Goal: Transaction & Acquisition: Purchase product/service

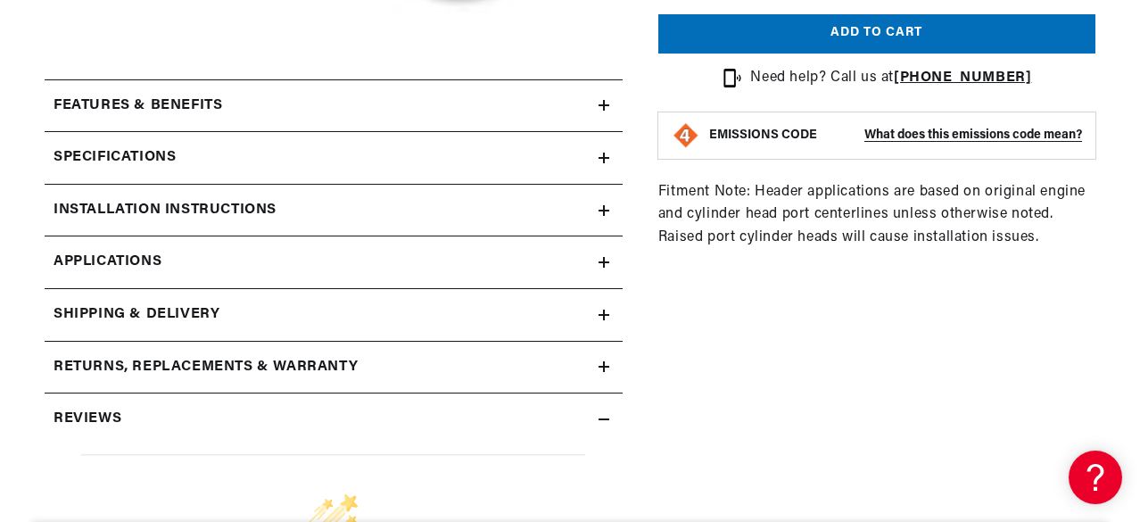
scroll to position [0, 541]
click at [159, 108] on h2 "Features & Benefits" at bounding box center [138, 106] width 169 height 23
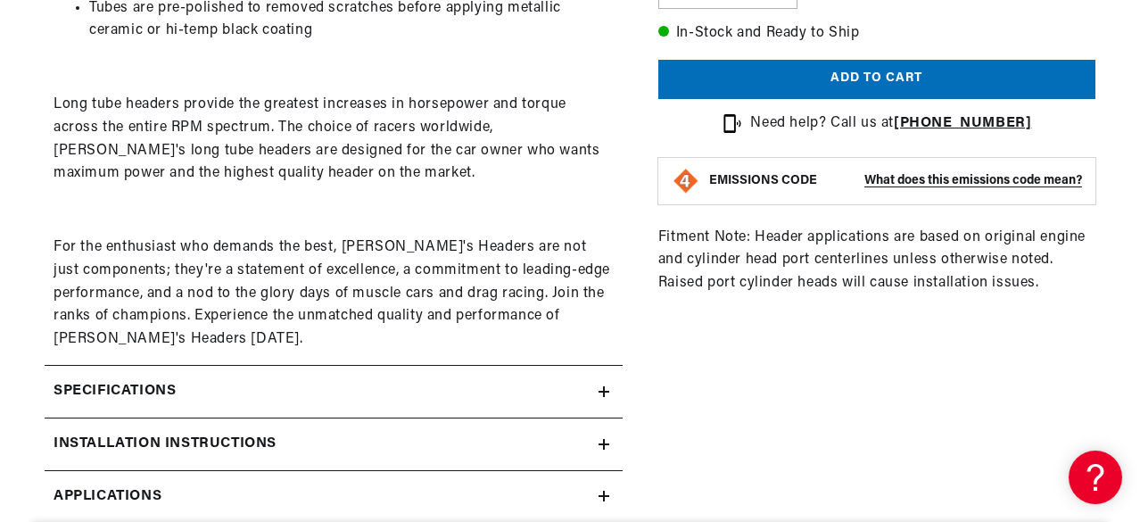
scroll to position [981, 0]
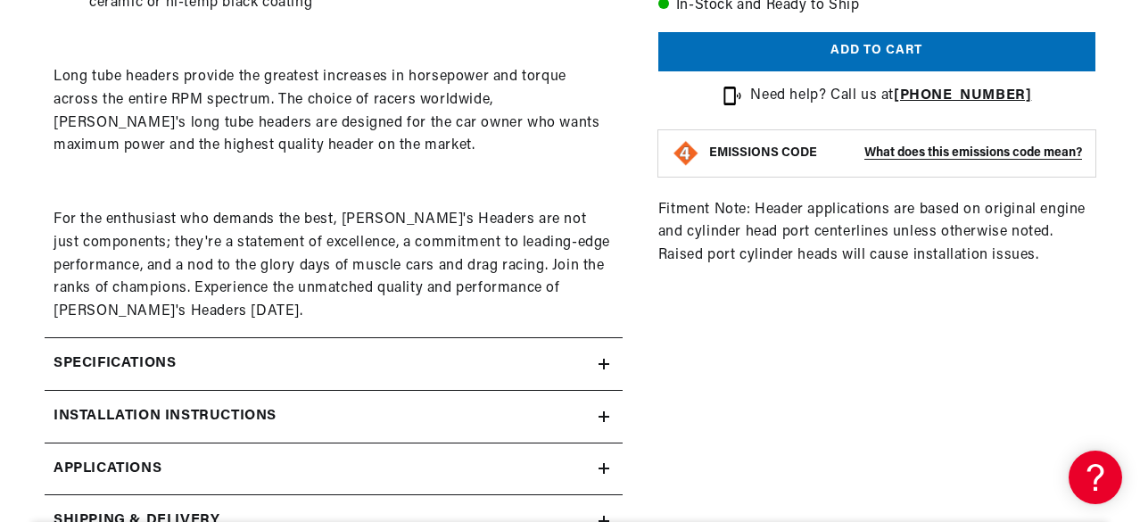
drag, startPoint x: 143, startPoint y: 356, endPoint x: 133, endPoint y: 354, distance: 10.0
click at [143, 356] on h2 "Specifications" at bounding box center [115, 363] width 122 height 23
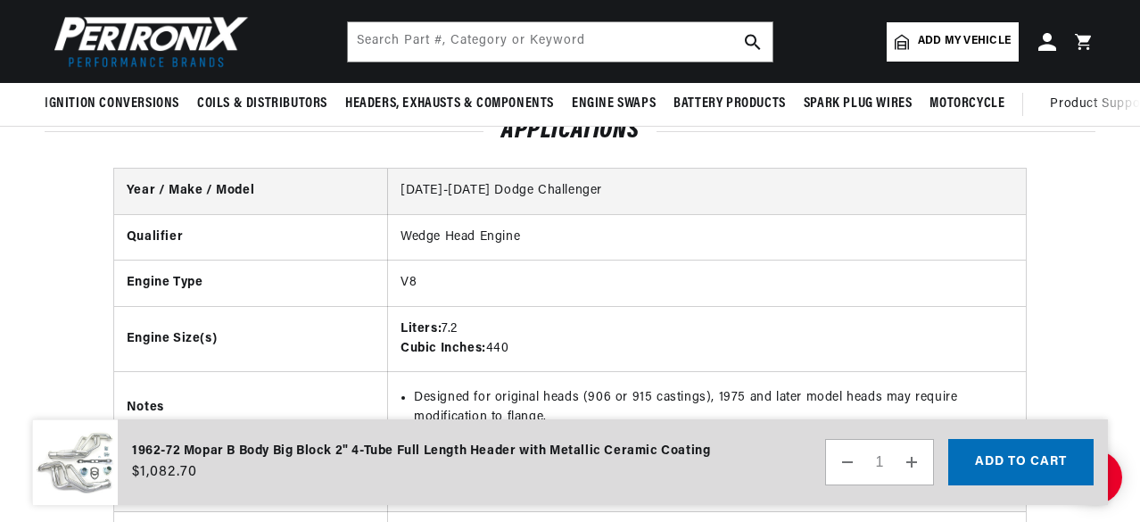
scroll to position [0, 0]
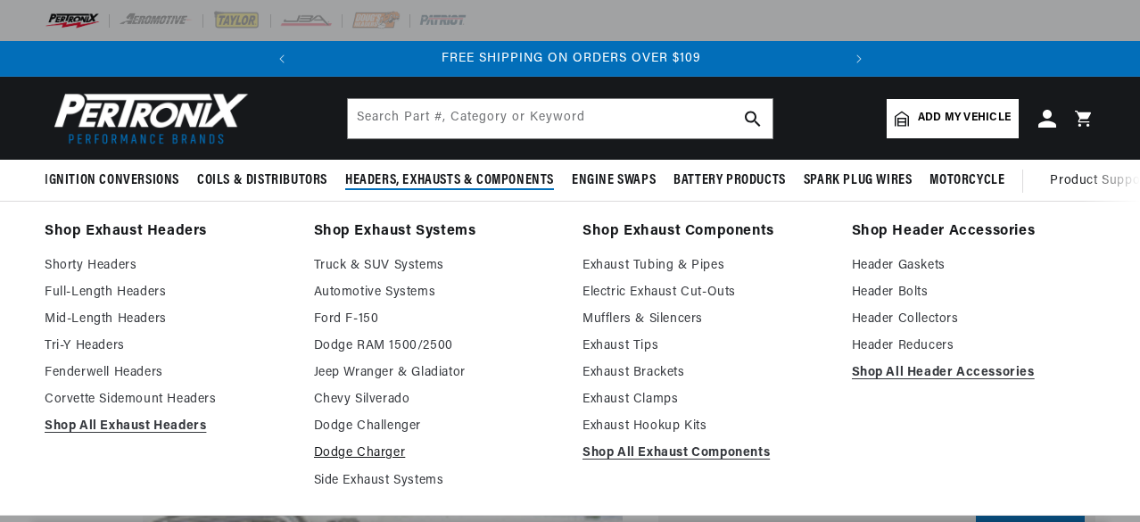
click at [377, 453] on link "Dodge Charger" at bounding box center [436, 452] width 244 height 21
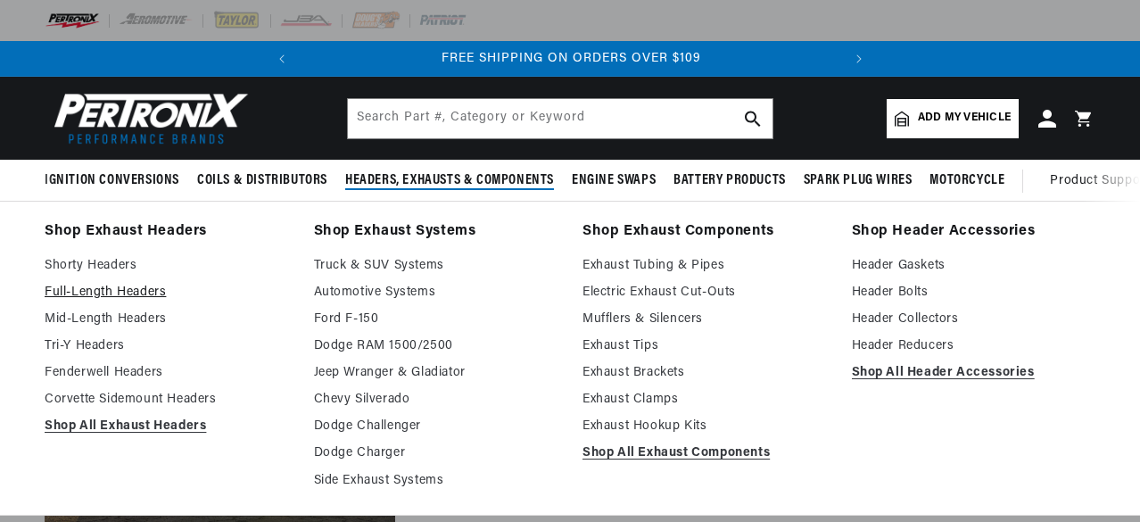
click at [101, 294] on link "Full-Length Headers" at bounding box center [167, 292] width 244 height 21
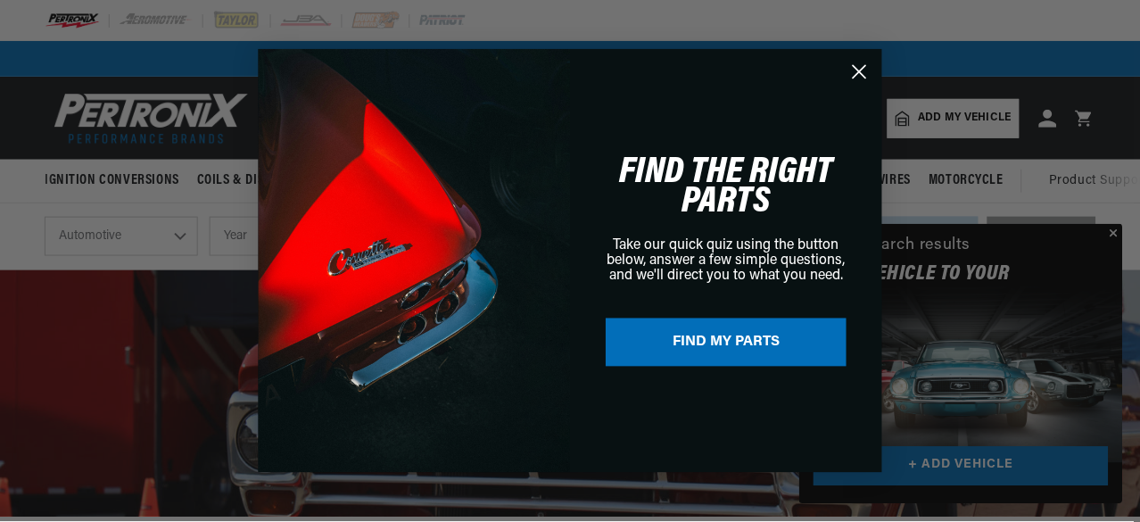
scroll to position [0, 541]
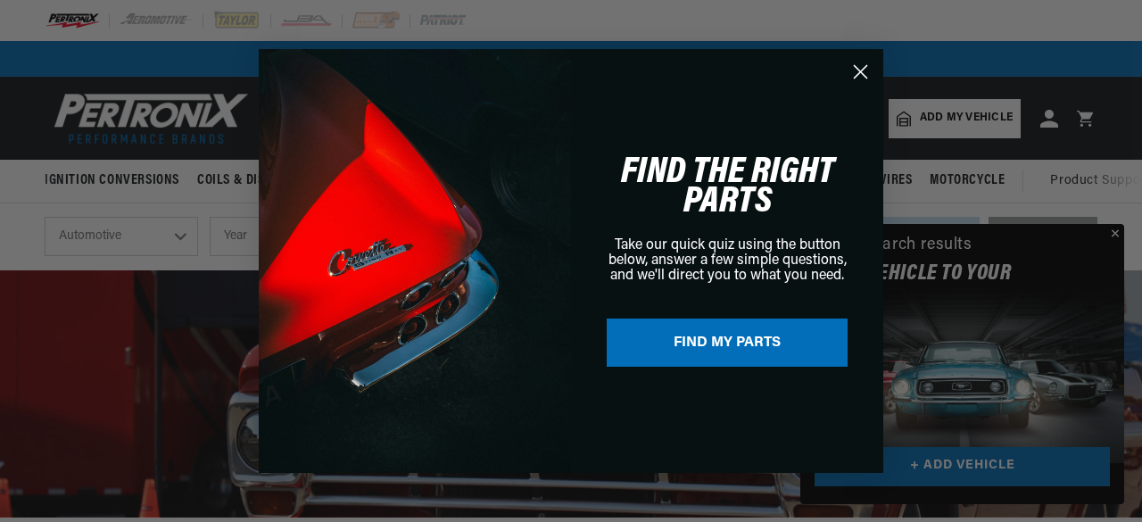
click at [733, 345] on button "FIND MY PARTS" at bounding box center [727, 342] width 241 height 48
click at [861, 64] on circle "Close dialog" at bounding box center [860, 71] width 29 height 29
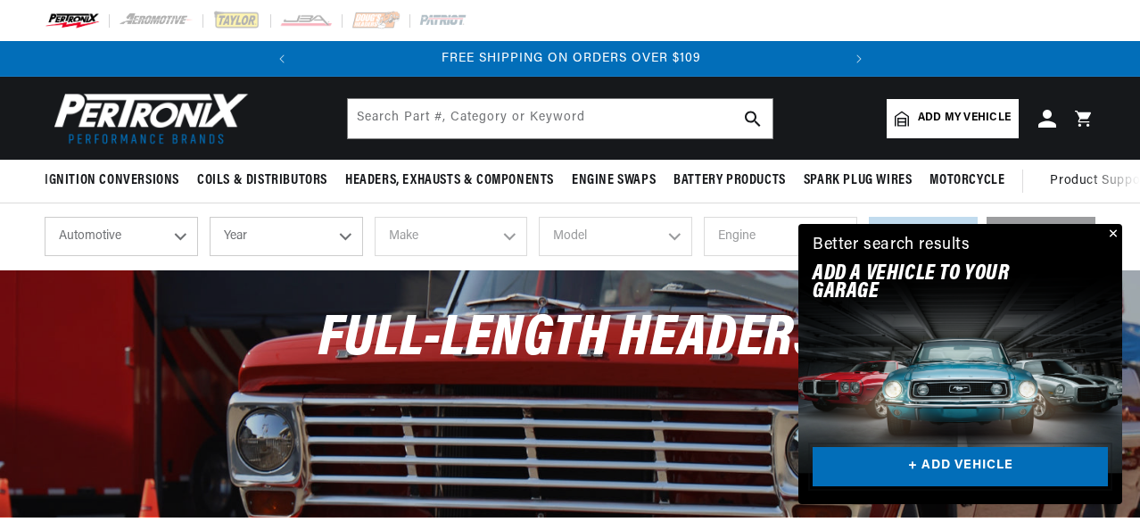
click at [931, 459] on link "+ ADD VEHICLE" at bounding box center [960, 467] width 295 height 40
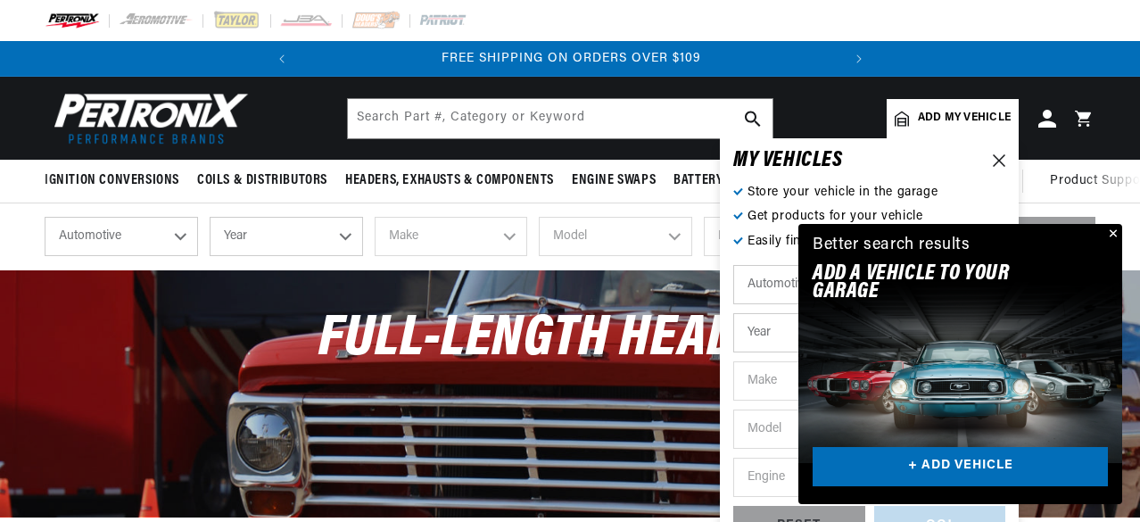
click at [1113, 233] on button "Close" at bounding box center [1111, 234] width 21 height 21
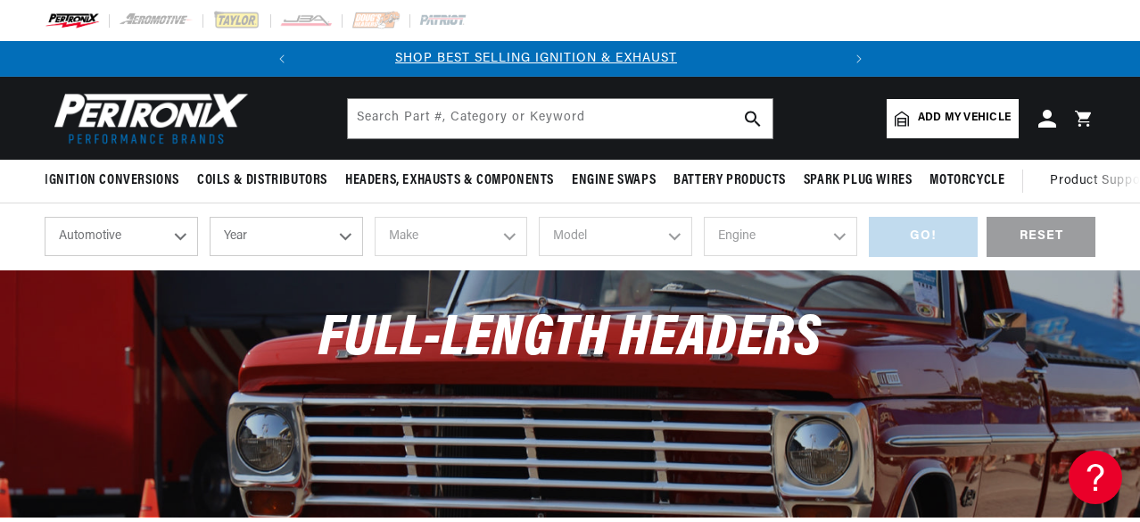
scroll to position [0, 0]
click at [128, 236] on select "Automotive Agricultural Industrial Marine Motorcycle" at bounding box center [121, 236] width 153 height 39
click at [294, 236] on select "Year 2026 2025 2024 2023 2022 2021 2020 2019 2018 2017 2016 2015 2014 2013 2012…" at bounding box center [286, 236] width 153 height 39
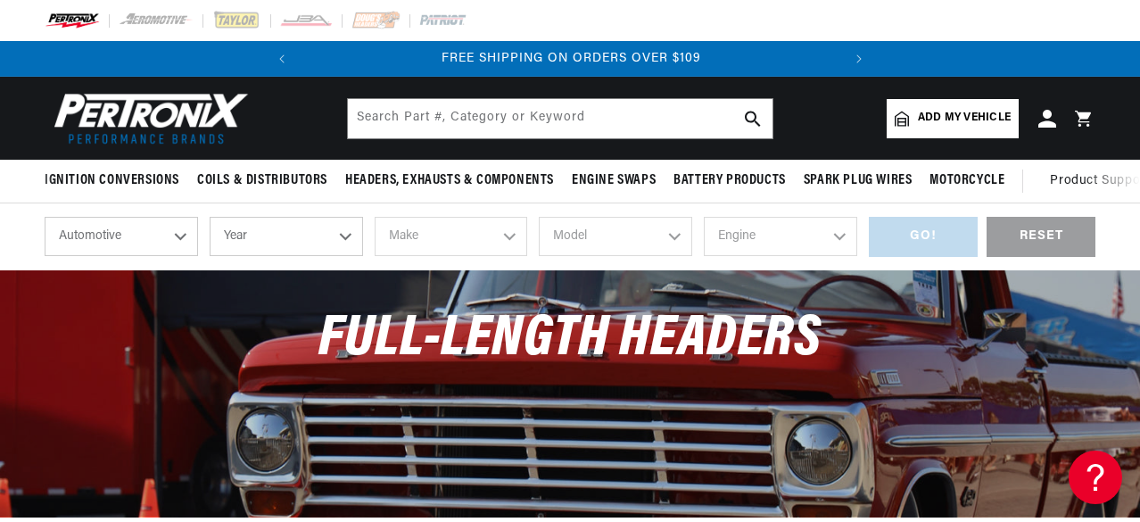
select select "1968"
click at [210, 219] on select "Year 2026 2025 2024 2023 2022 2021 2020 2019 2018 2017 2016 2015 2014 2013 2012…" at bounding box center [286, 236] width 153 height 39
select select "1968"
click at [430, 223] on select "Make Alfa Romeo American Motors Aston Martin Austin Austin Healey Avanti Bentle…" at bounding box center [451, 236] width 153 height 39
select select "Dodge"
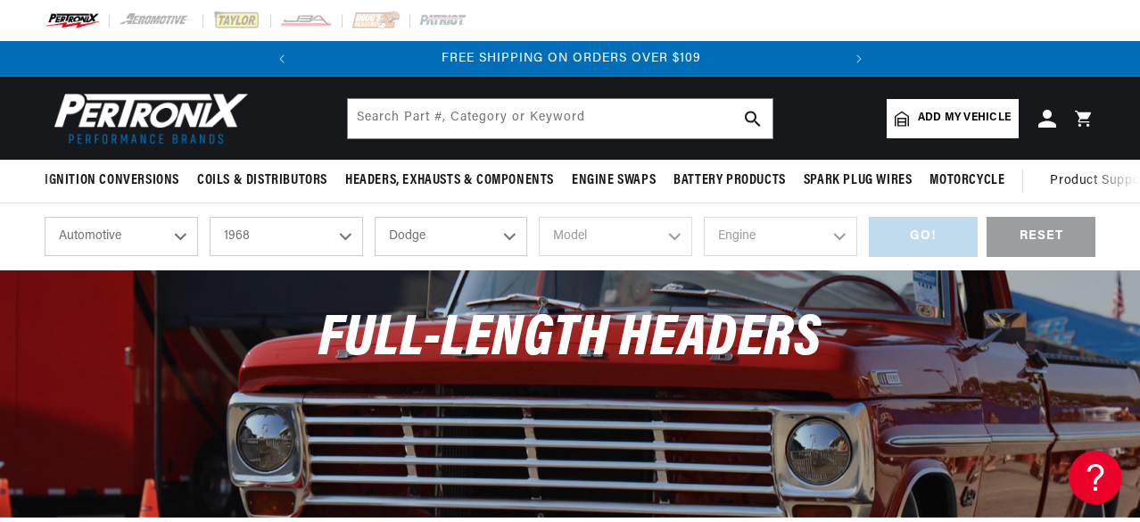
click at [375, 219] on select "Make Alfa Romeo American Motors Aston Martin Austin Austin Healey Avanti Bentle…" at bounding box center [451, 236] width 153 height 39
select select "Dodge"
click at [582, 248] on select "Model A100 Truck A108 Van Charger Coronet D100 Pickup D200 Pickup D300 Pickup D…" at bounding box center [615, 236] width 153 height 39
select select "Coronet"
click at [539, 219] on select "Model A100 Truck A108 Van Charger Coronet D100 Pickup D200 Pickup D300 Pickup D…" at bounding box center [615, 236] width 153 height 39
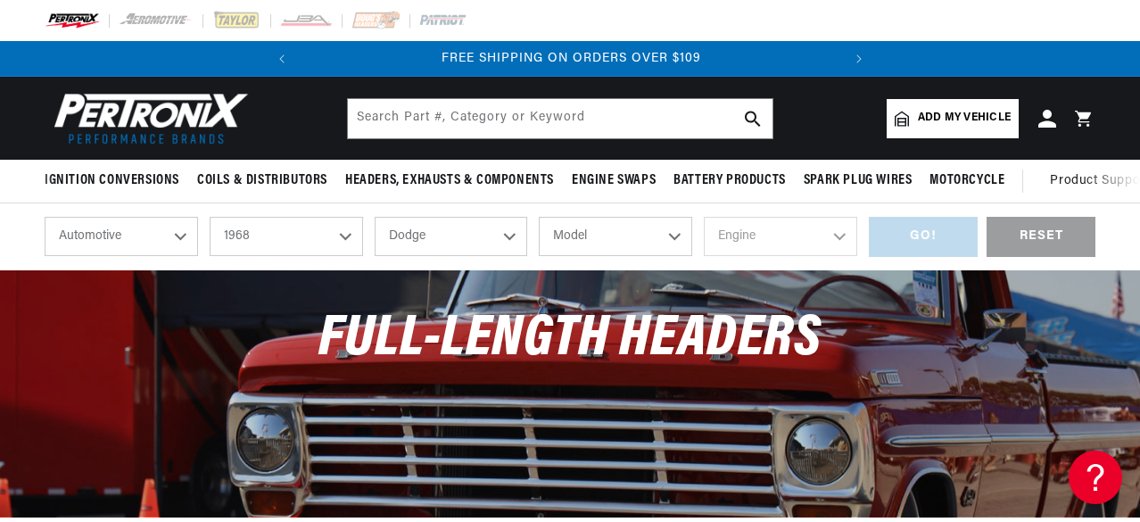
select select "Coronet"
click at [792, 254] on select "Engine 6.6L 225cid / 3.7L 273cid / 4.5L 318cid / 5.2L 340cid / 5.6L 360cid / 5.…" at bounding box center [780, 236] width 153 height 39
select select "440cid-7.2L"
click at [704, 219] on select "Engine 6.6L 225cid / 3.7L 273cid / 4.5L 318cid / 5.2L 340cid / 5.6L 360cid / 5.…" at bounding box center [780, 236] width 153 height 39
select select "440cid-7.2L"
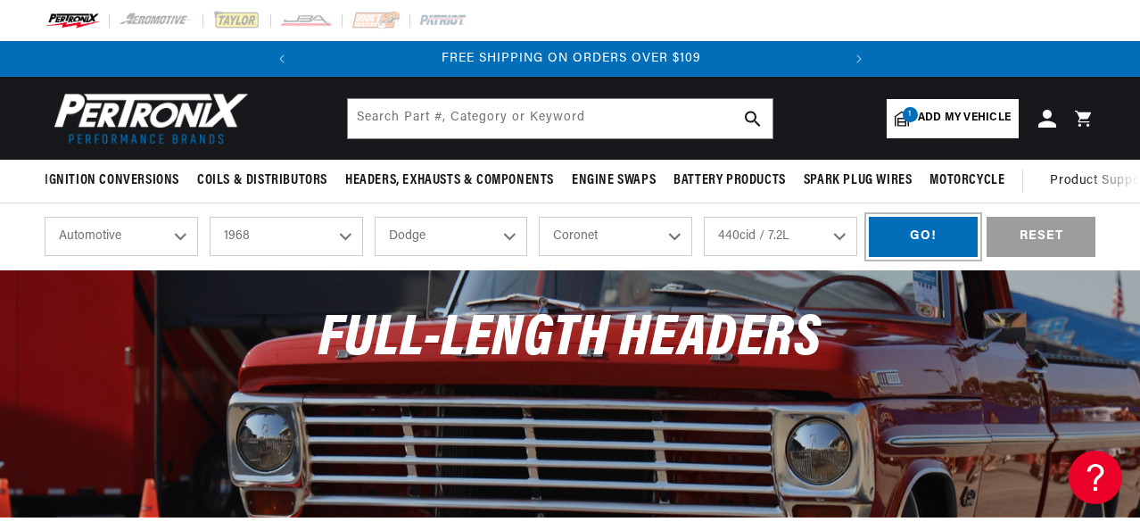
click at [918, 237] on div "GO!" at bounding box center [923, 237] width 109 height 40
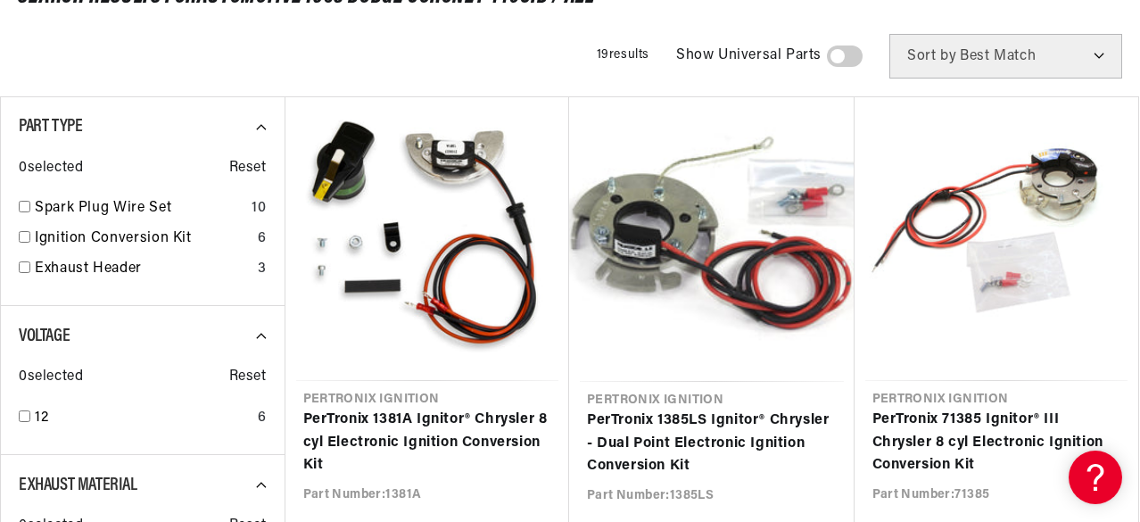
scroll to position [268, 0]
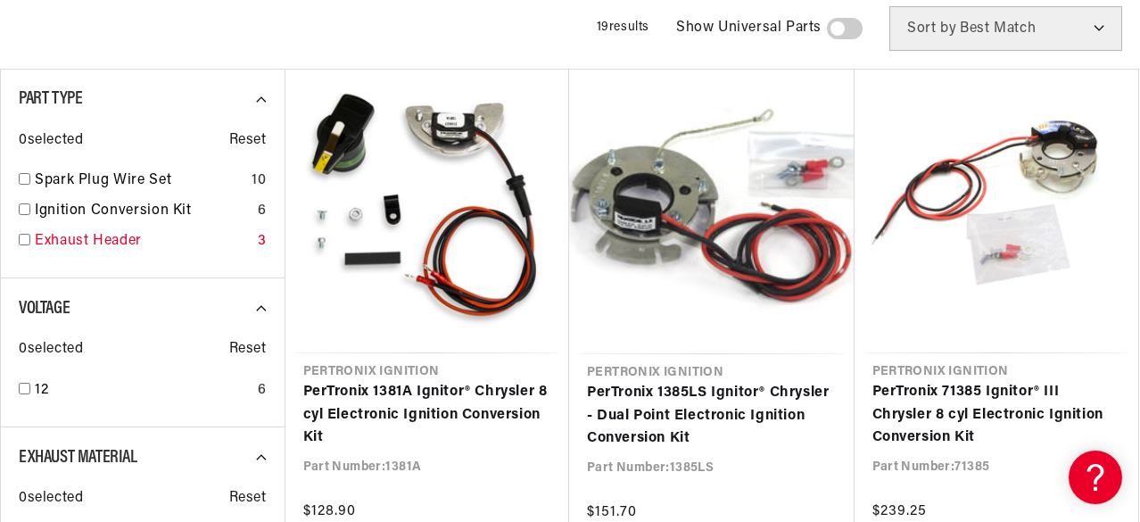
click at [21, 240] on input "checkbox" at bounding box center [25, 240] width 12 height 12
checkbox input "true"
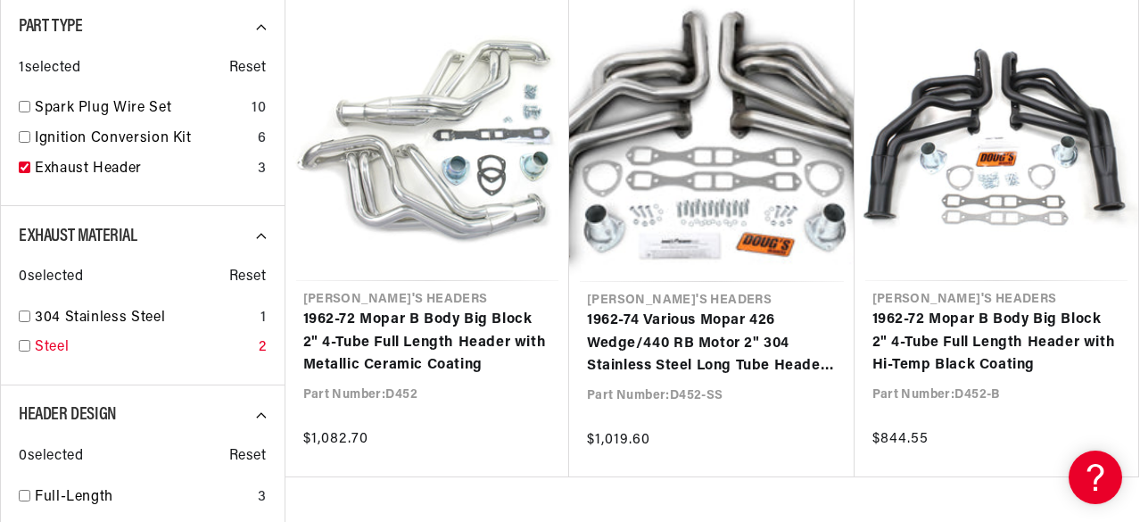
scroll to position [357, 0]
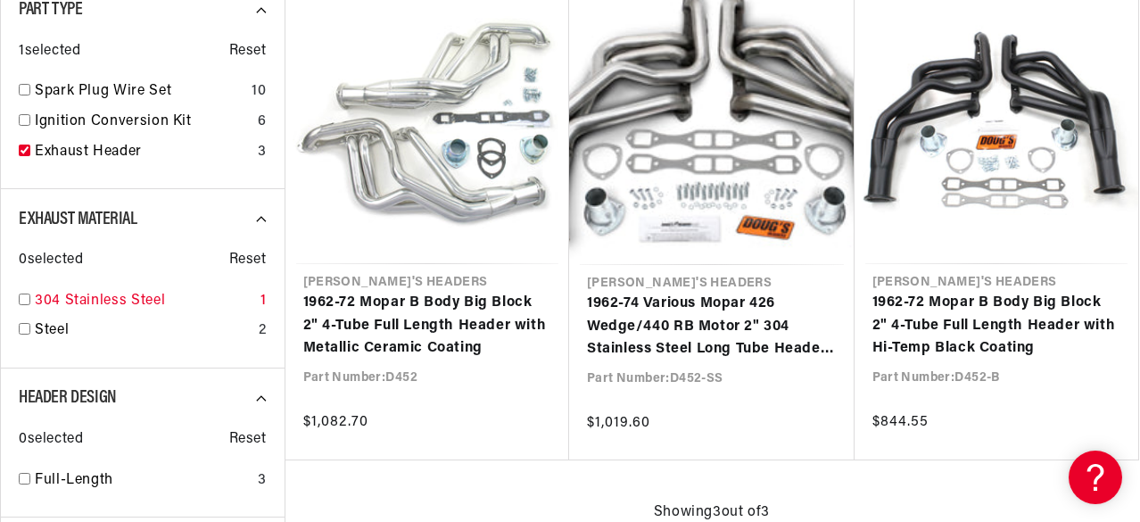
click at [23, 299] on input "checkbox" at bounding box center [25, 299] width 12 height 12
checkbox input "true"
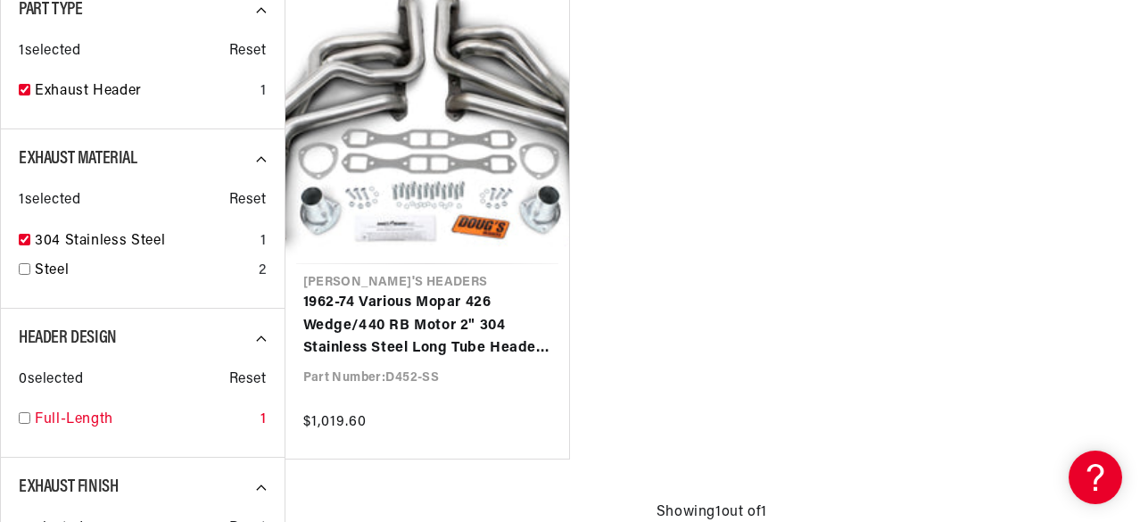
click at [21, 416] on input "checkbox" at bounding box center [25, 418] width 12 height 12
checkbox input "true"
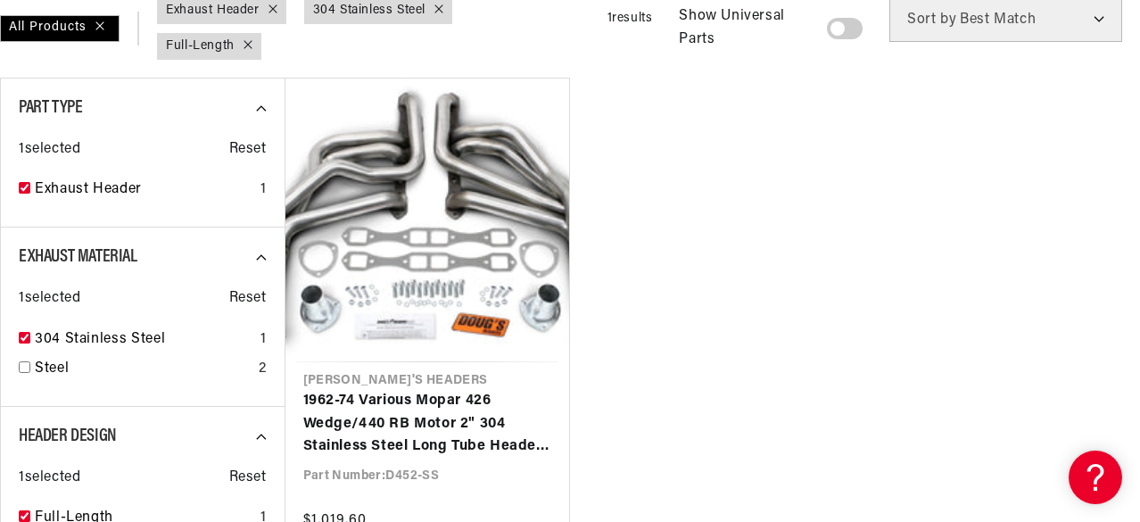
scroll to position [357, 0]
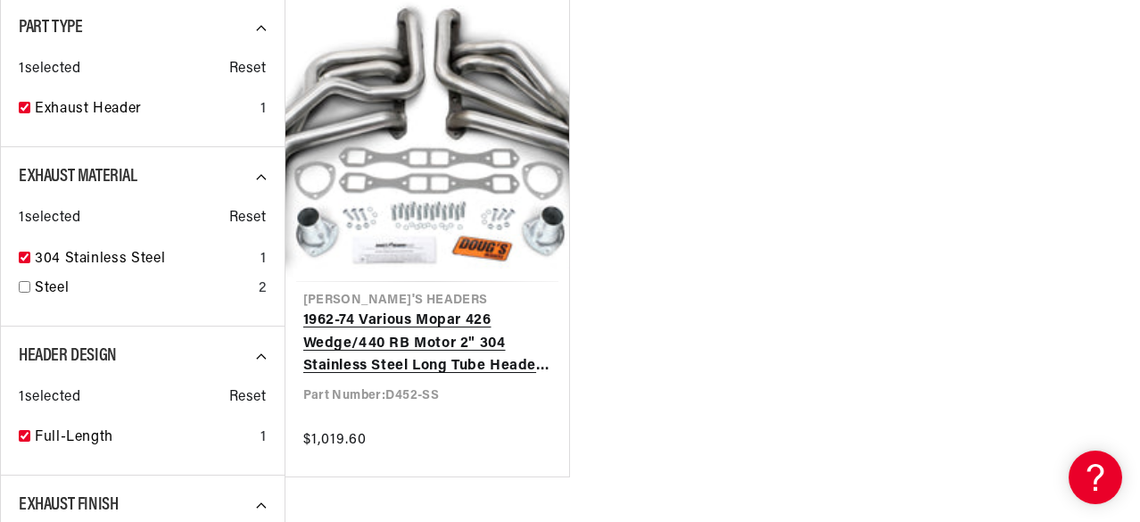
click at [456, 310] on link "1962-74 Various Mopar 426 Wedge/440 RB Motor 2" 304 Stainless Steel Long Tube H…" at bounding box center [427, 344] width 249 height 69
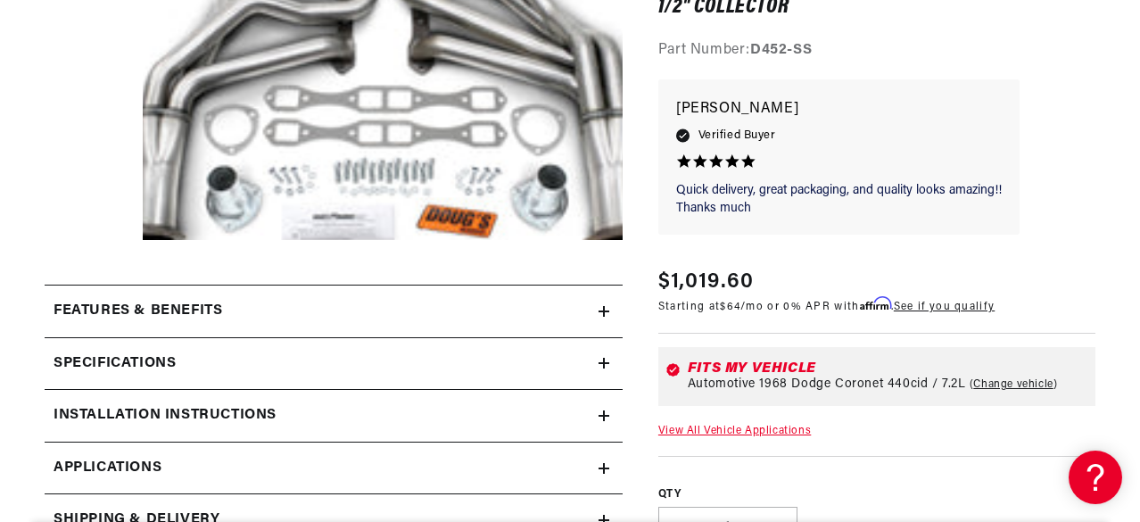
scroll to position [0, 541]
click at [472, 308] on div "Features & Benefits" at bounding box center [322, 311] width 554 height 23
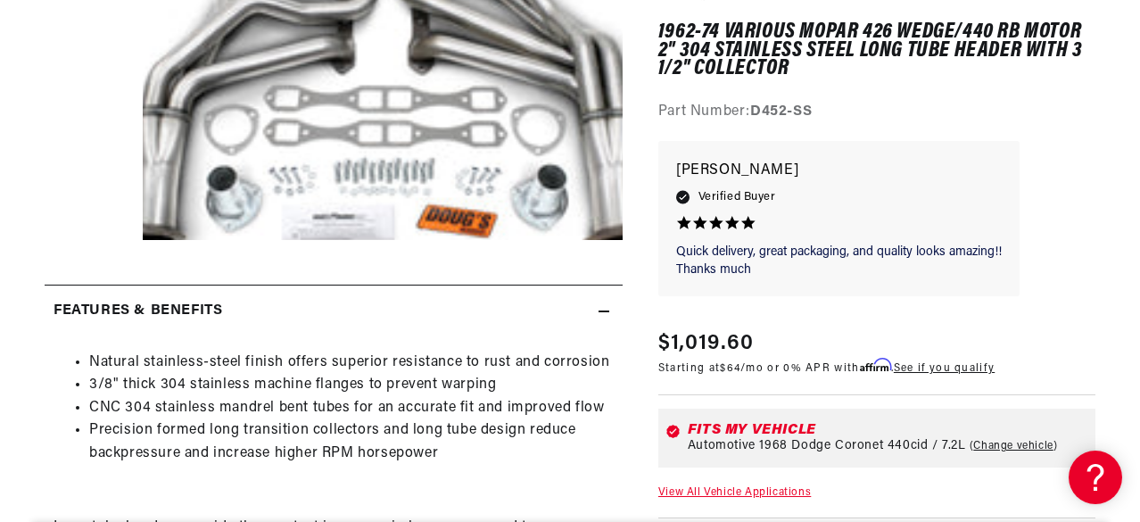
scroll to position [0, 0]
click at [470, 308] on div "Features & Benefits" at bounding box center [322, 311] width 554 height 23
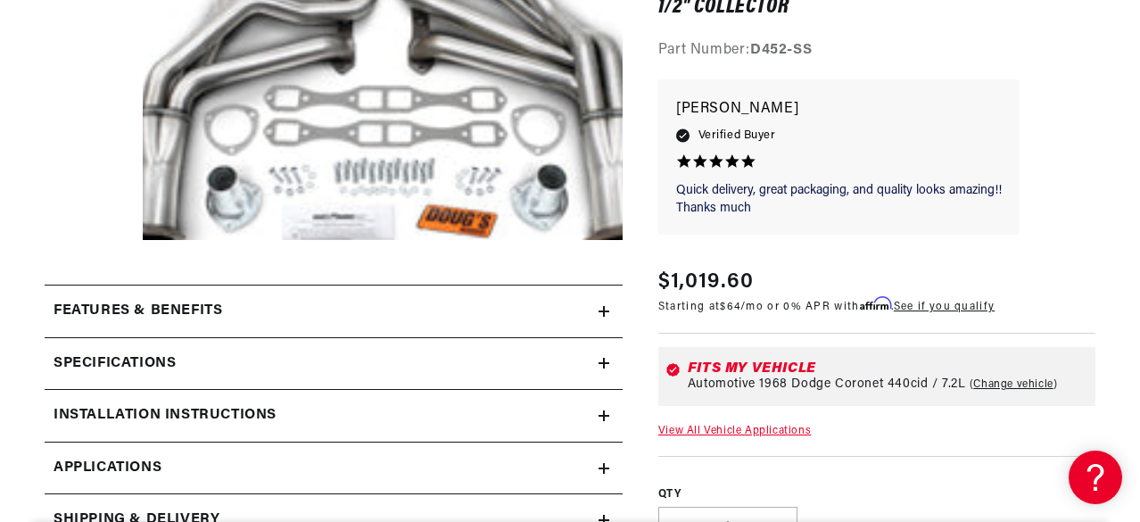
drag, startPoint x: 732, startPoint y: 433, endPoint x: 1141, endPoint y: 459, distance: 410.3
click at [732, 433] on link "View All Vehicle Applications" at bounding box center [734, 431] width 153 height 11
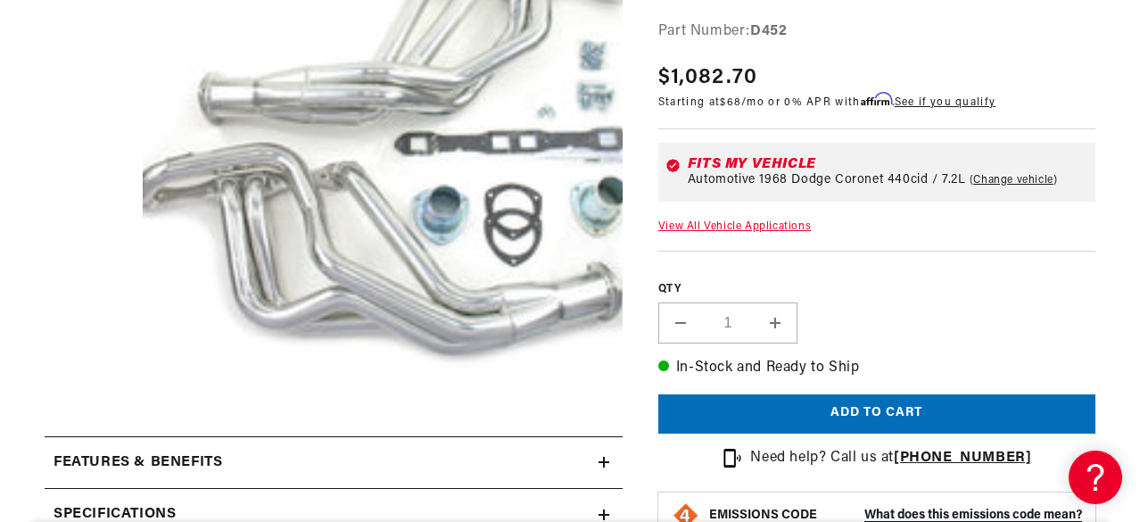
scroll to position [535, 0]
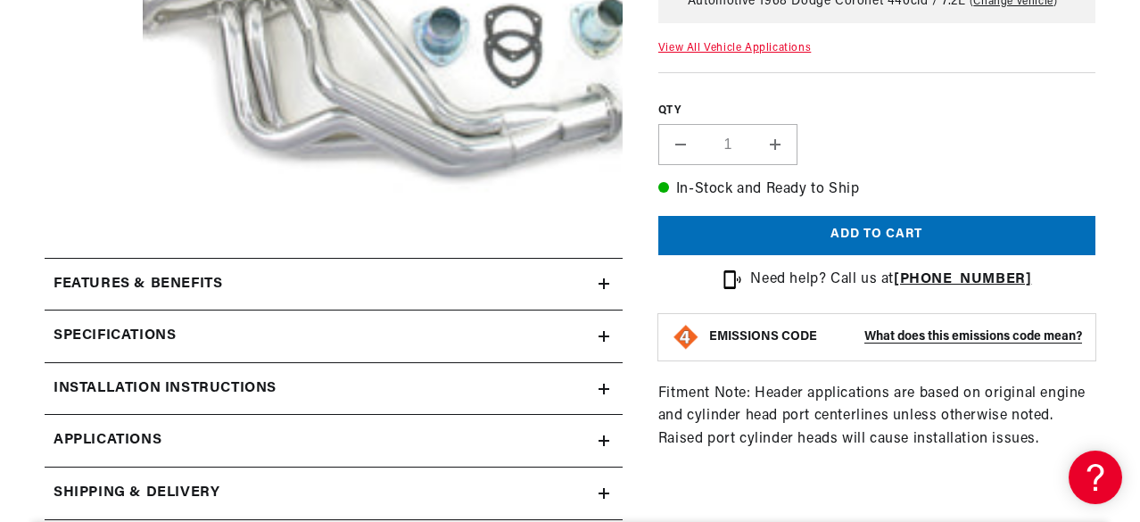
click at [111, 281] on h2 "Features & Benefits" at bounding box center [138, 284] width 169 height 23
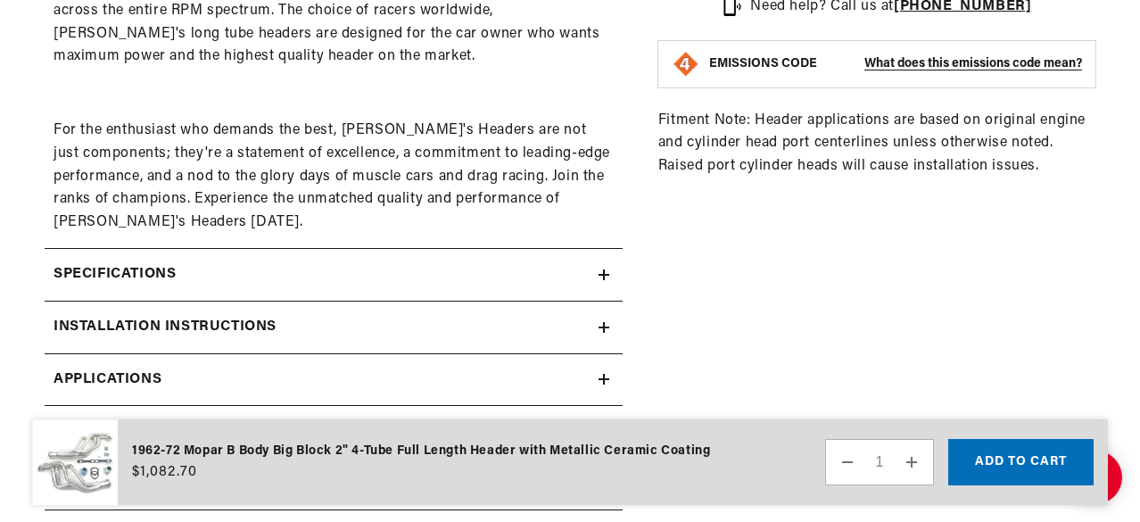
scroll to position [0, 541]
click at [98, 285] on h2 "Specifications" at bounding box center [115, 274] width 122 height 23
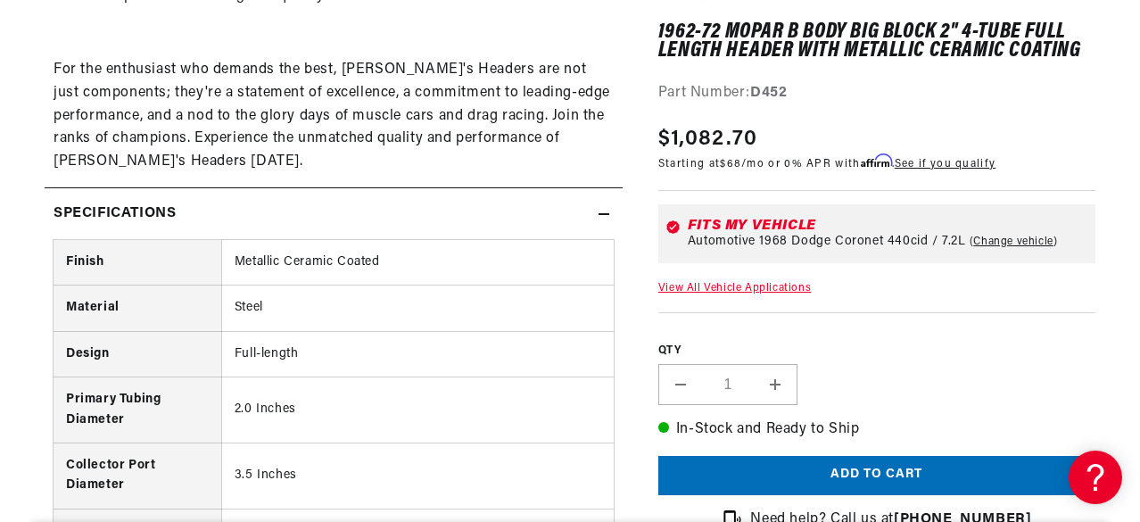
scroll to position [1160, 0]
